Goal: Task Accomplishment & Management: Use online tool/utility

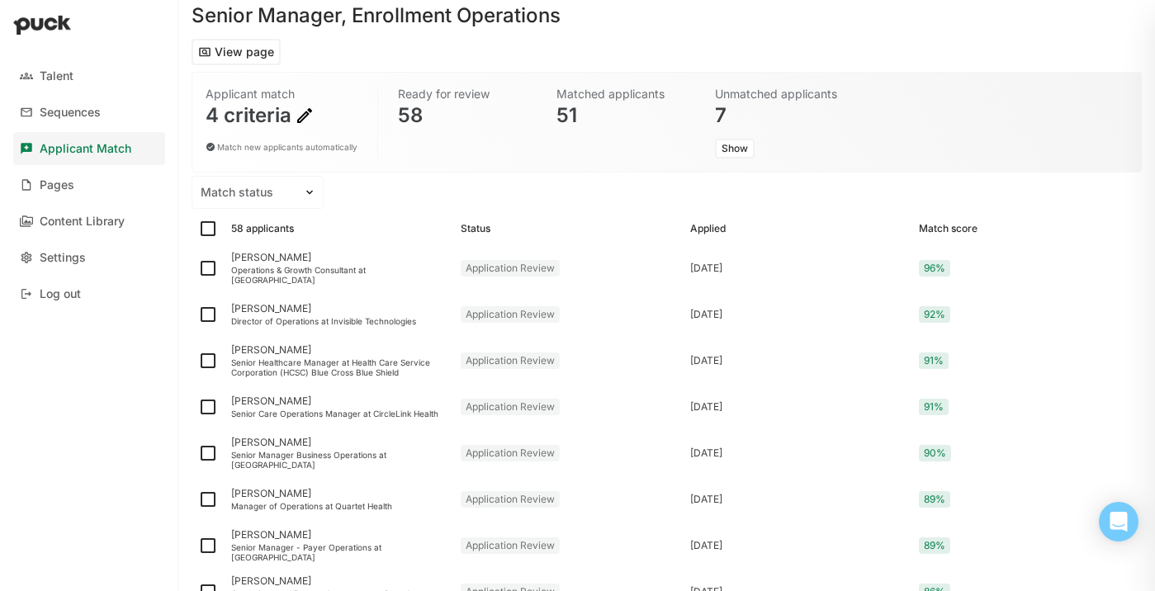
scroll to position [63, 0]
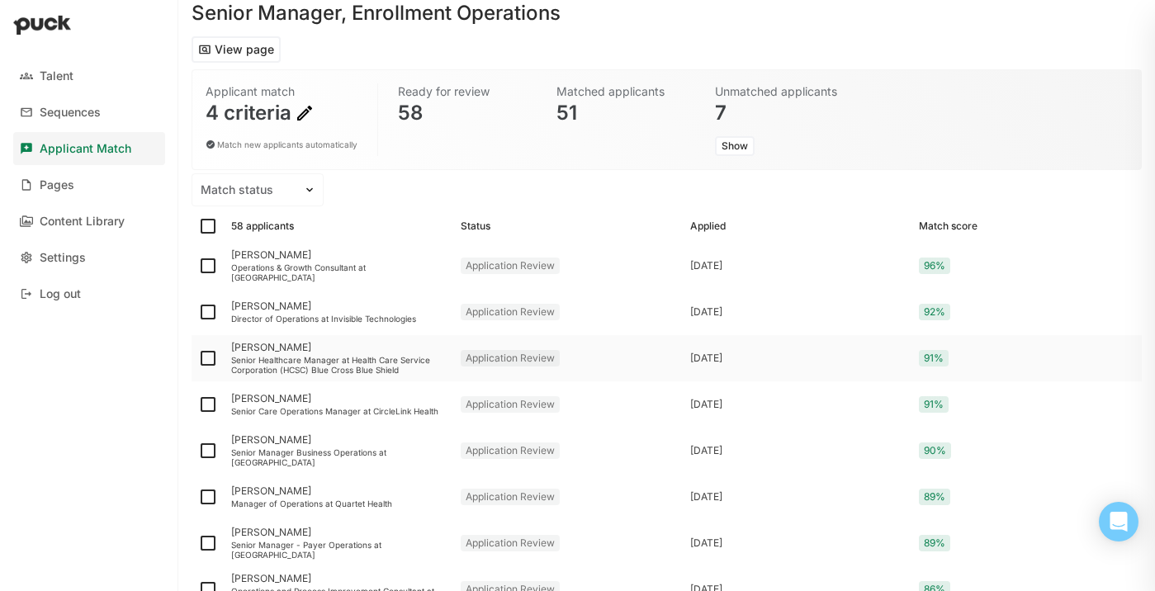
click at [354, 364] on div "Senior Healthcare Manager at Health Care Service Corporation (HCSC) Blue Cross …" at bounding box center [339, 365] width 216 height 20
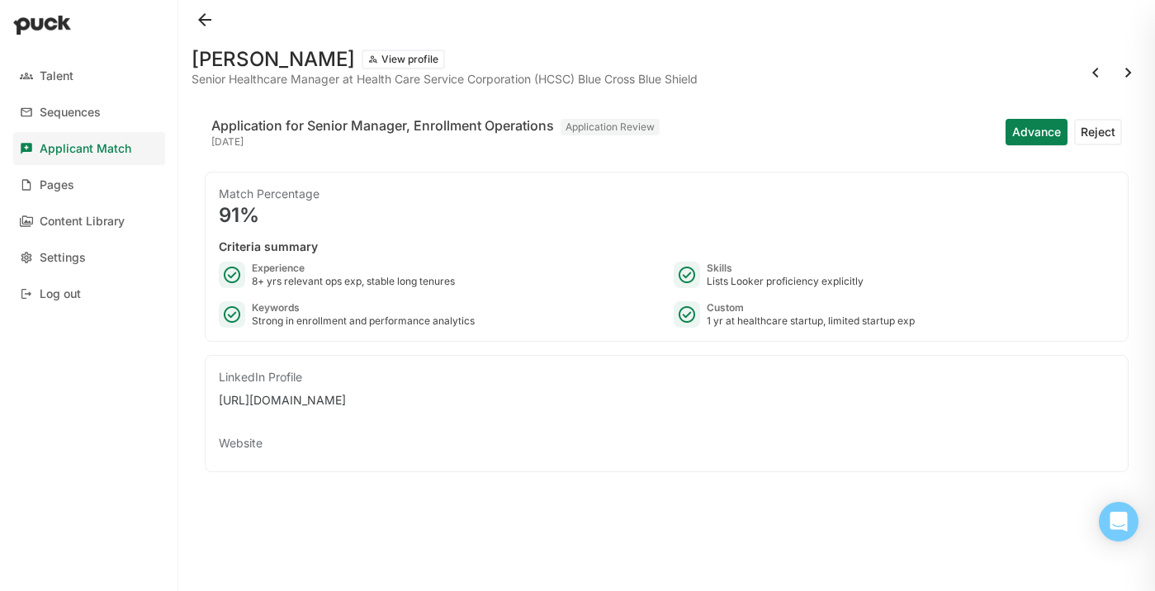
click at [201, 21] on button at bounding box center [204, 20] width 26 height 26
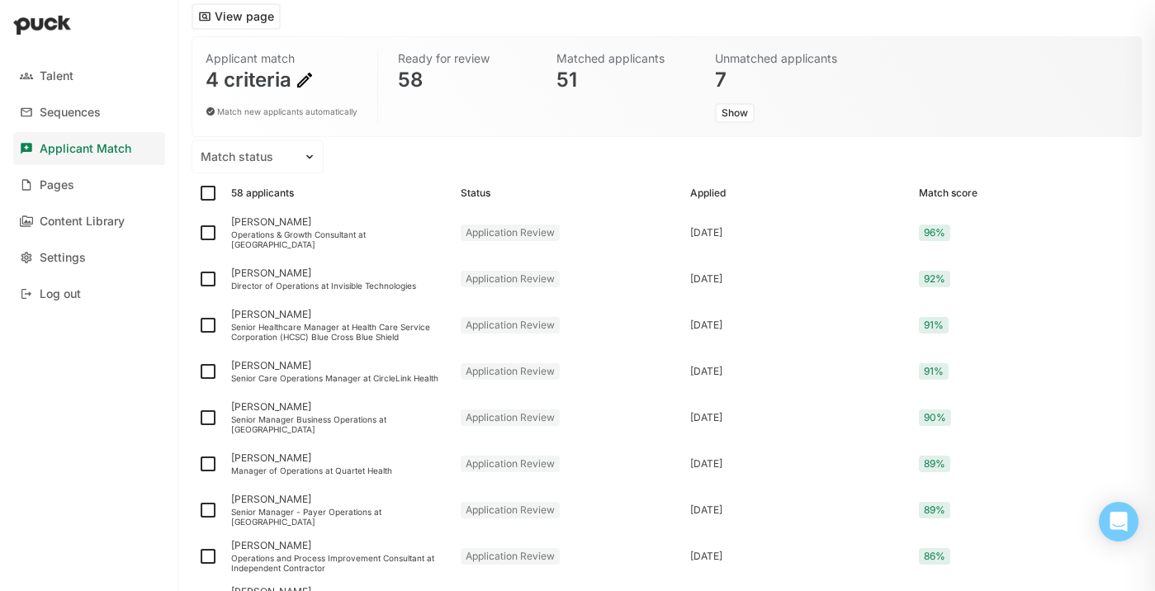
scroll to position [104, 0]
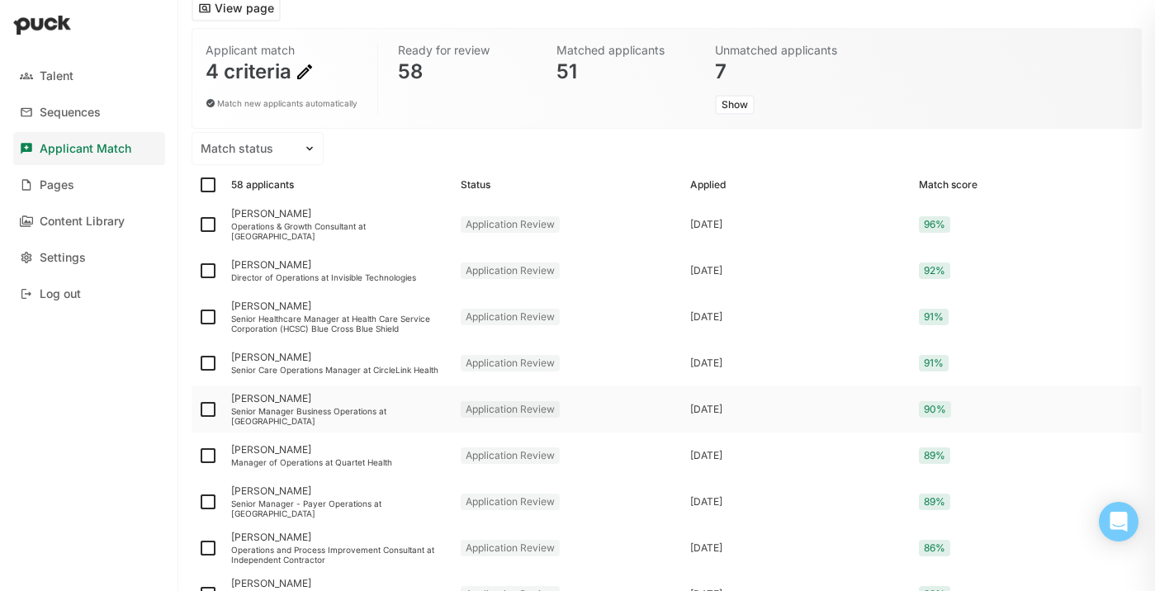
click at [344, 422] on div "[PERSON_NAME] Senior Manager Business Operations at [GEOGRAPHIC_DATA]" at bounding box center [339, 409] width 229 height 46
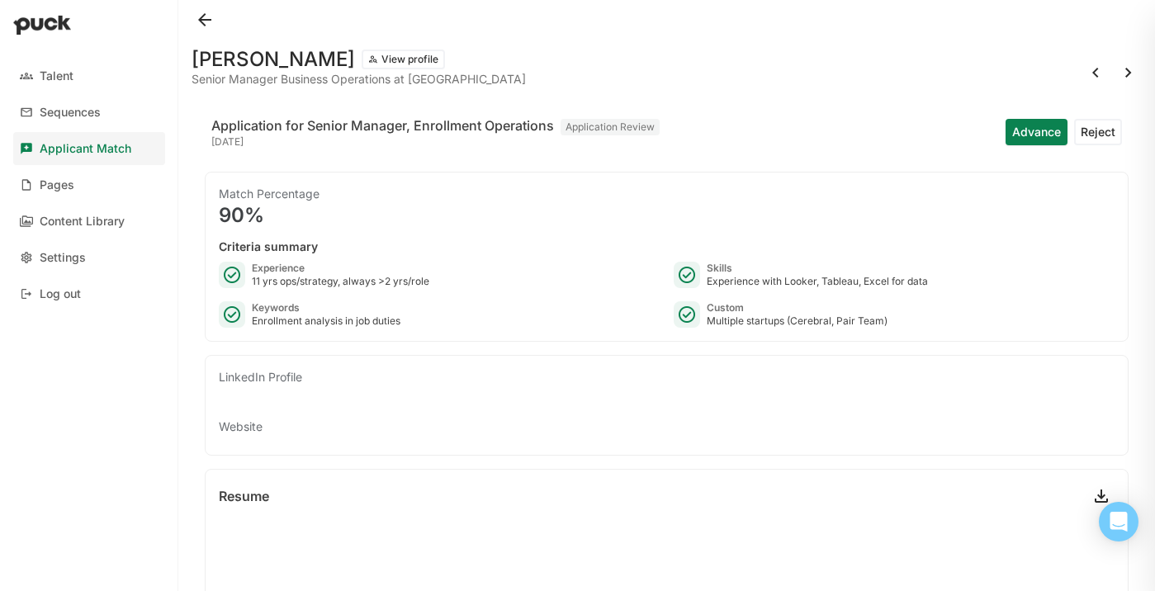
click at [211, 16] on button at bounding box center [204, 20] width 26 height 26
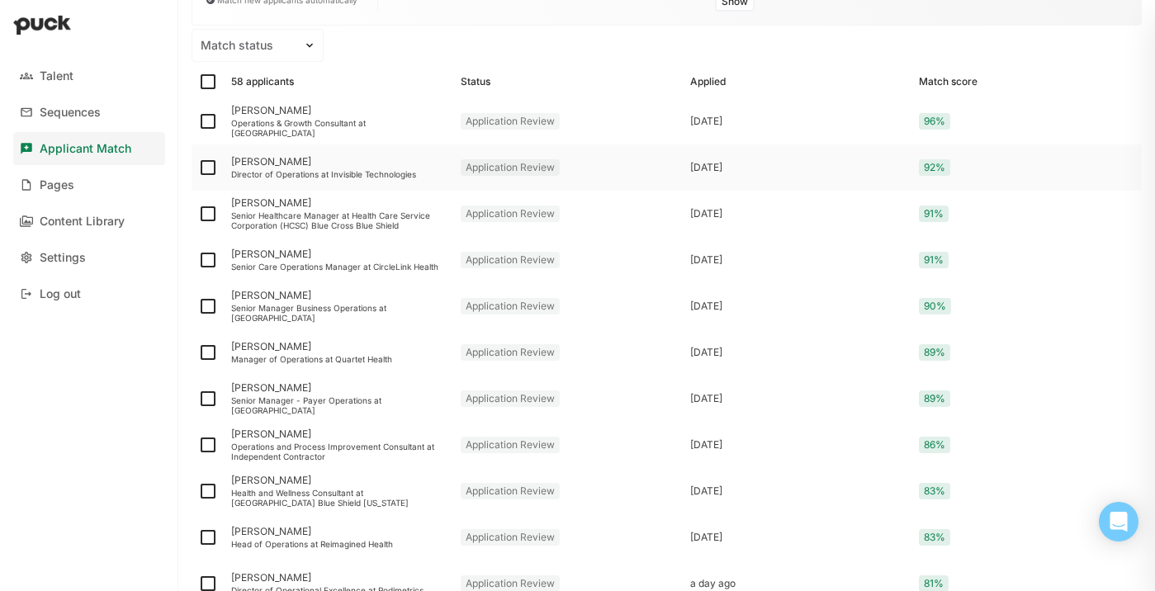
scroll to position [209, 0]
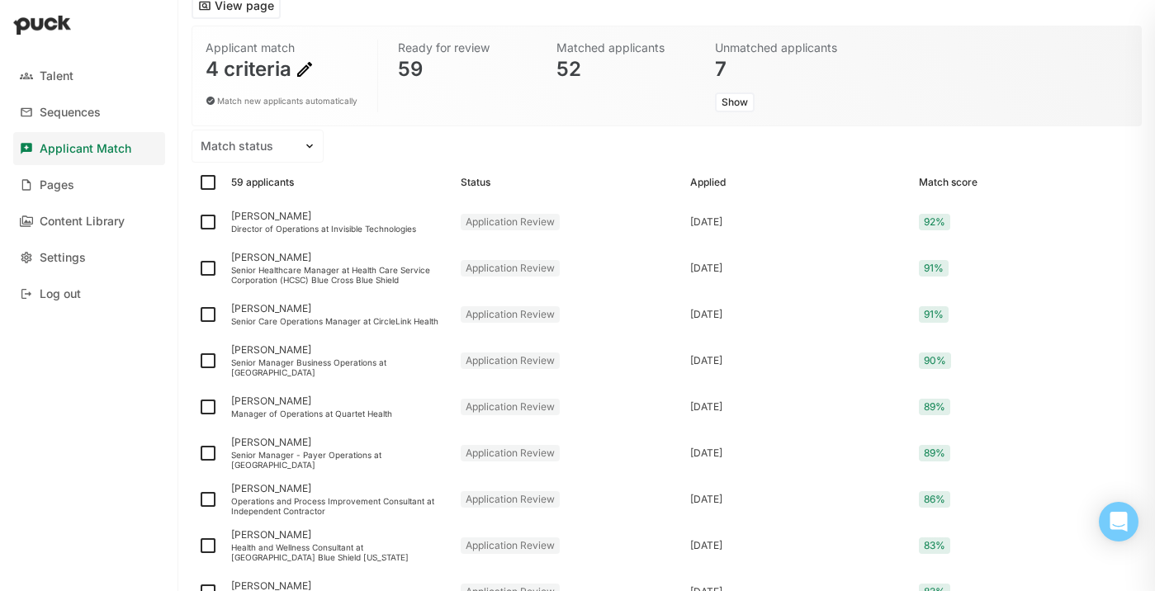
scroll to position [114, 0]
